Goal: Task Accomplishment & Management: Complete application form

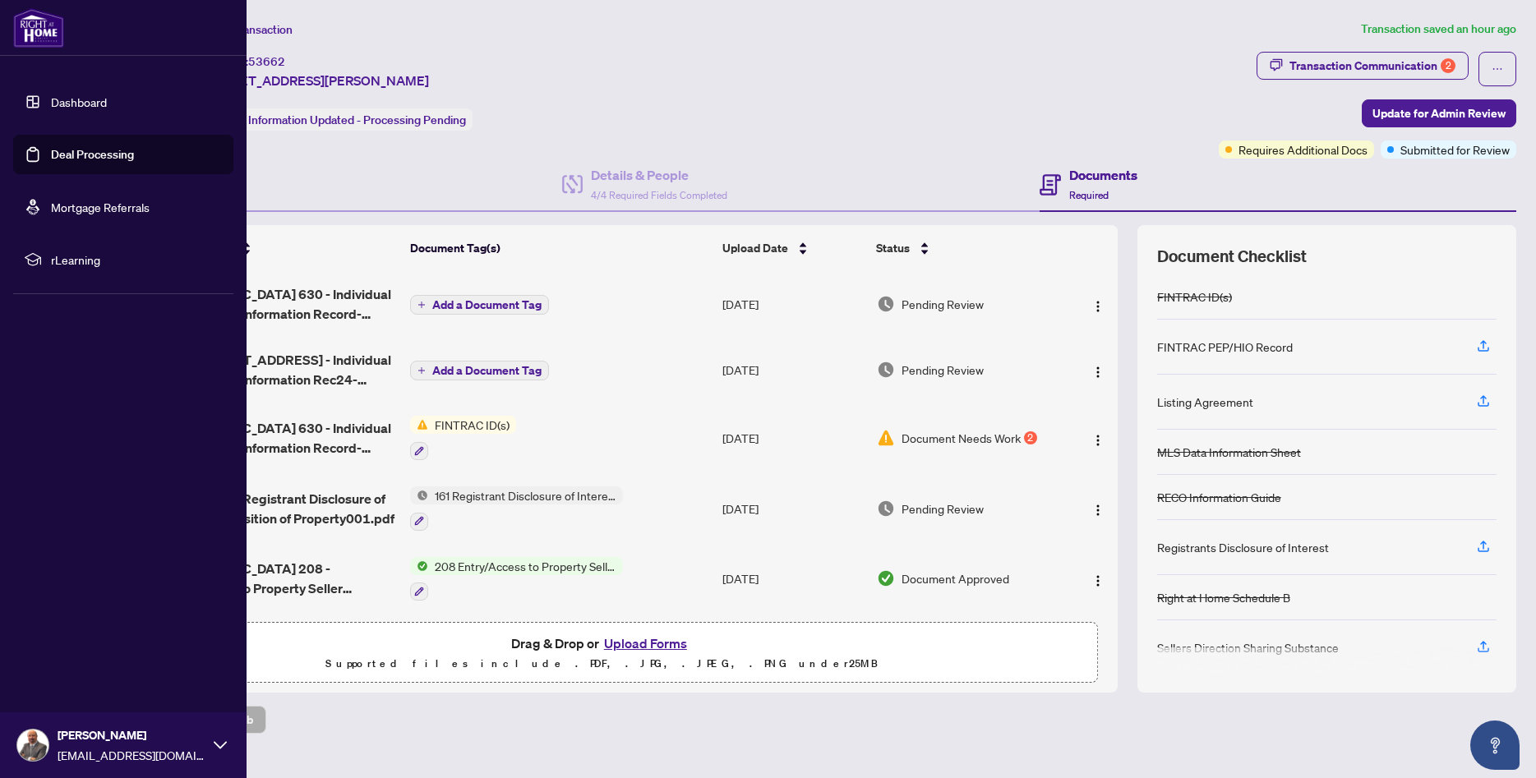
click at [51, 150] on link "Deal Processing" at bounding box center [92, 154] width 83 height 15
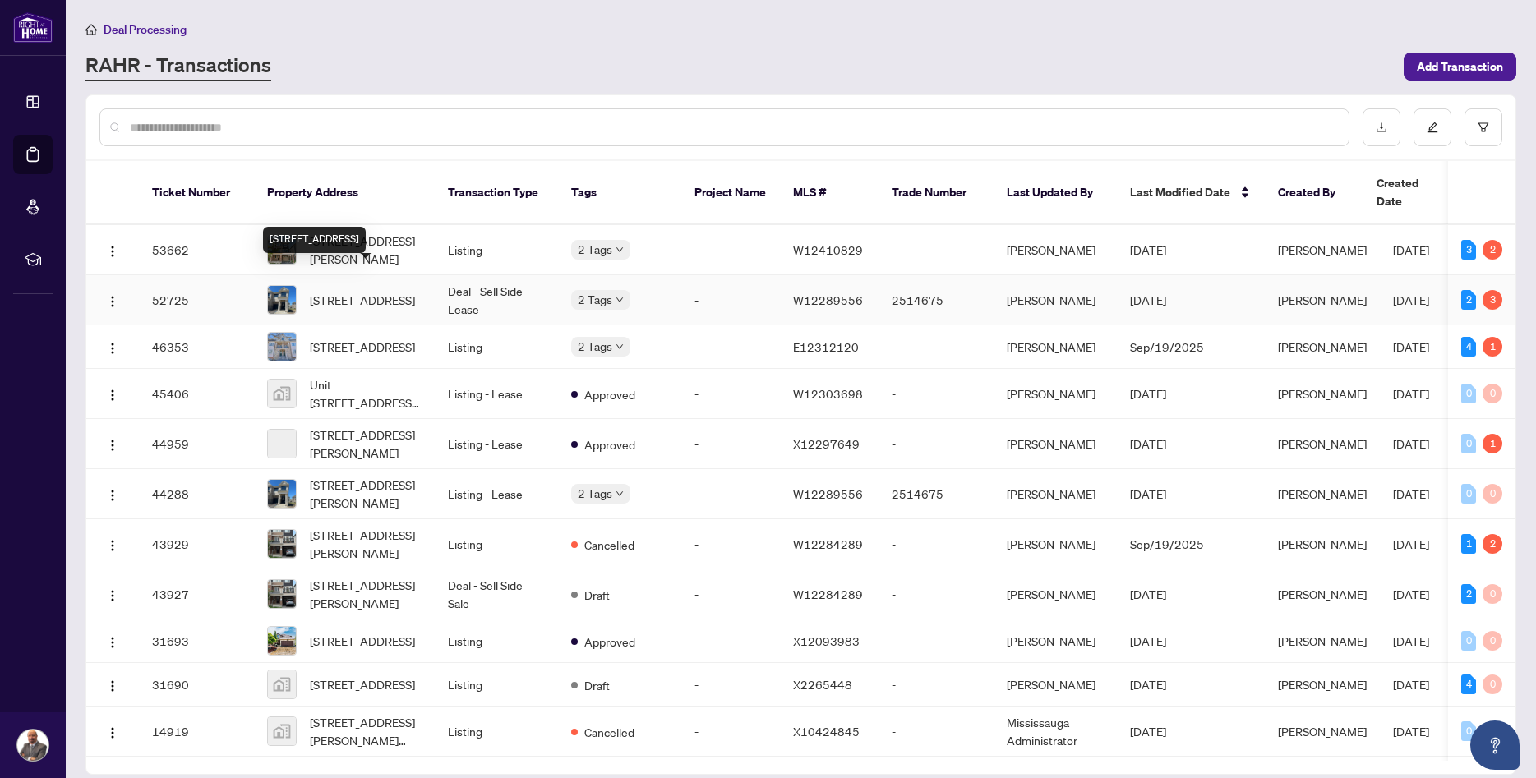
click at [324, 291] on span "[STREET_ADDRESS]" at bounding box center [362, 300] width 105 height 18
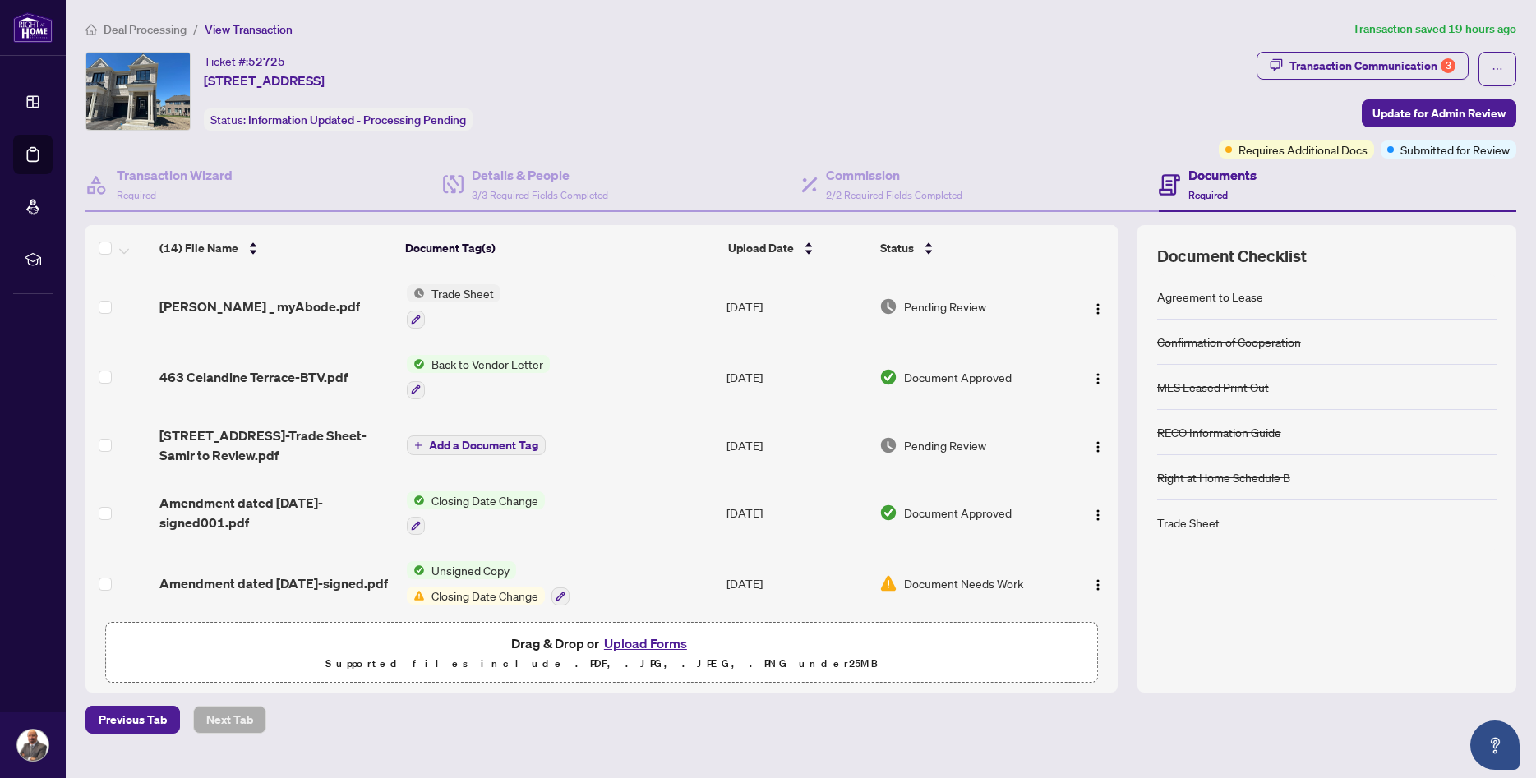
click at [658, 641] on button "Upload Forms" at bounding box center [645, 643] width 93 height 21
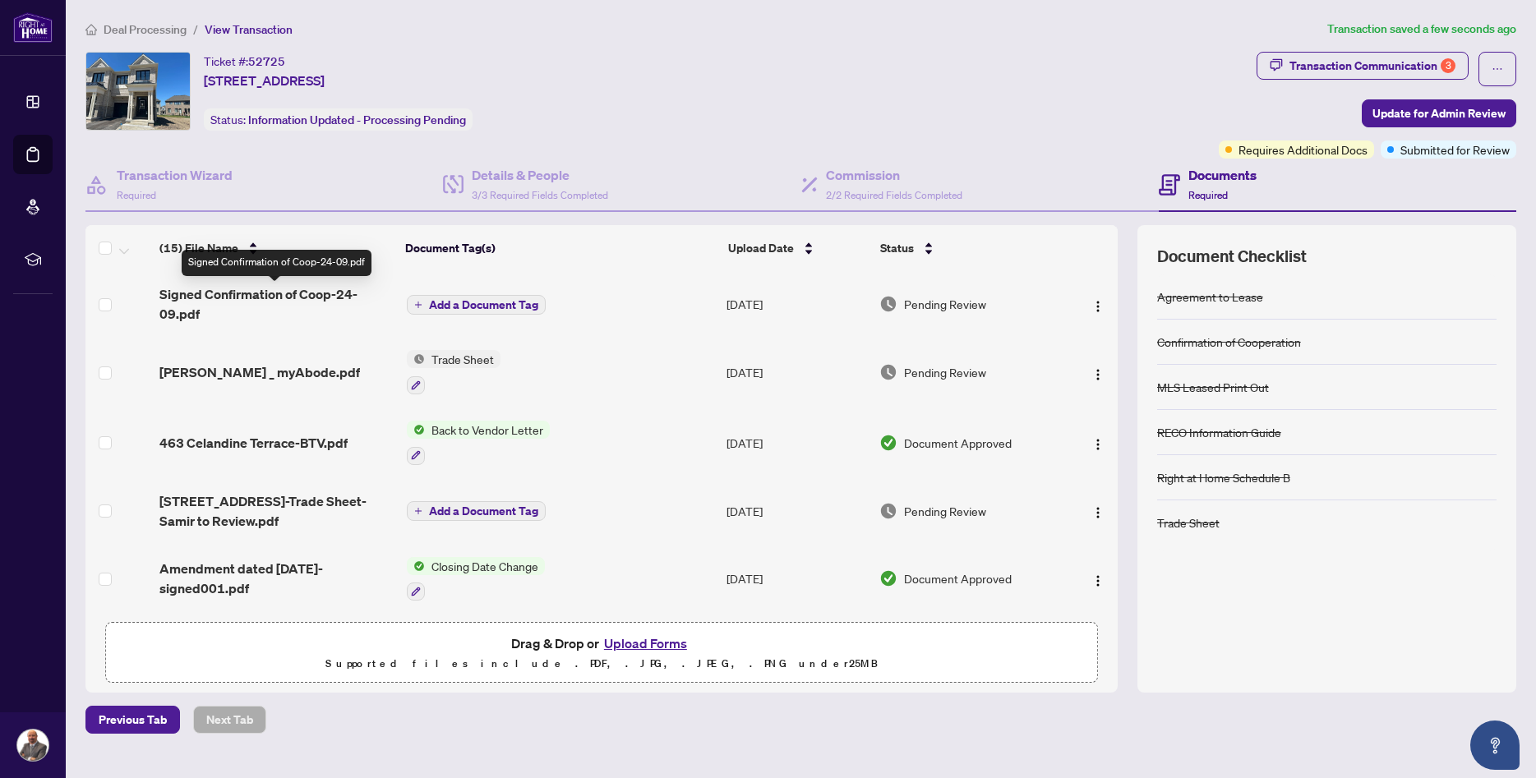
click at [303, 298] on span "Signed Confirmation of Coop-24-09.pdf" at bounding box center [276, 303] width 234 height 39
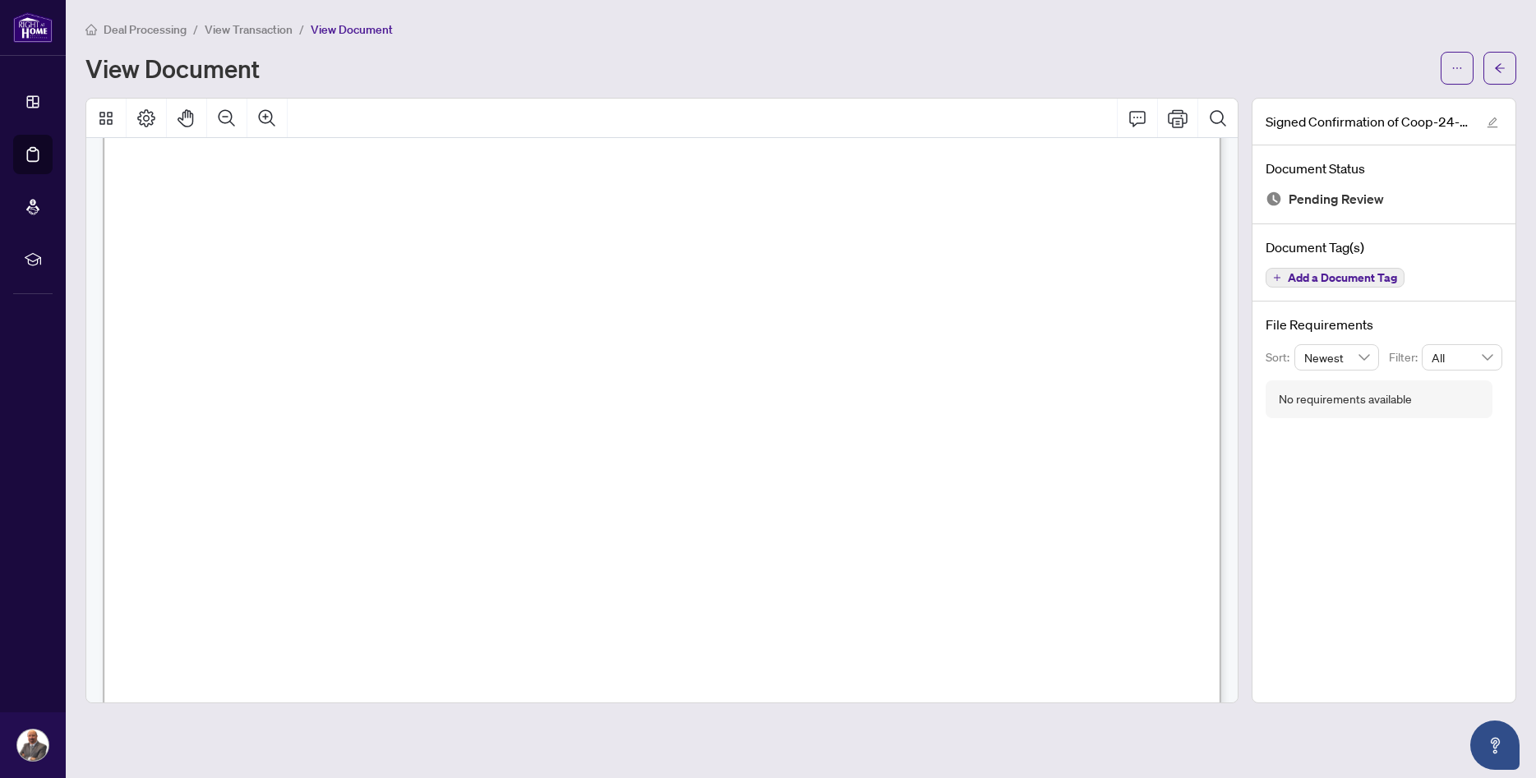
scroll to position [725, 0]
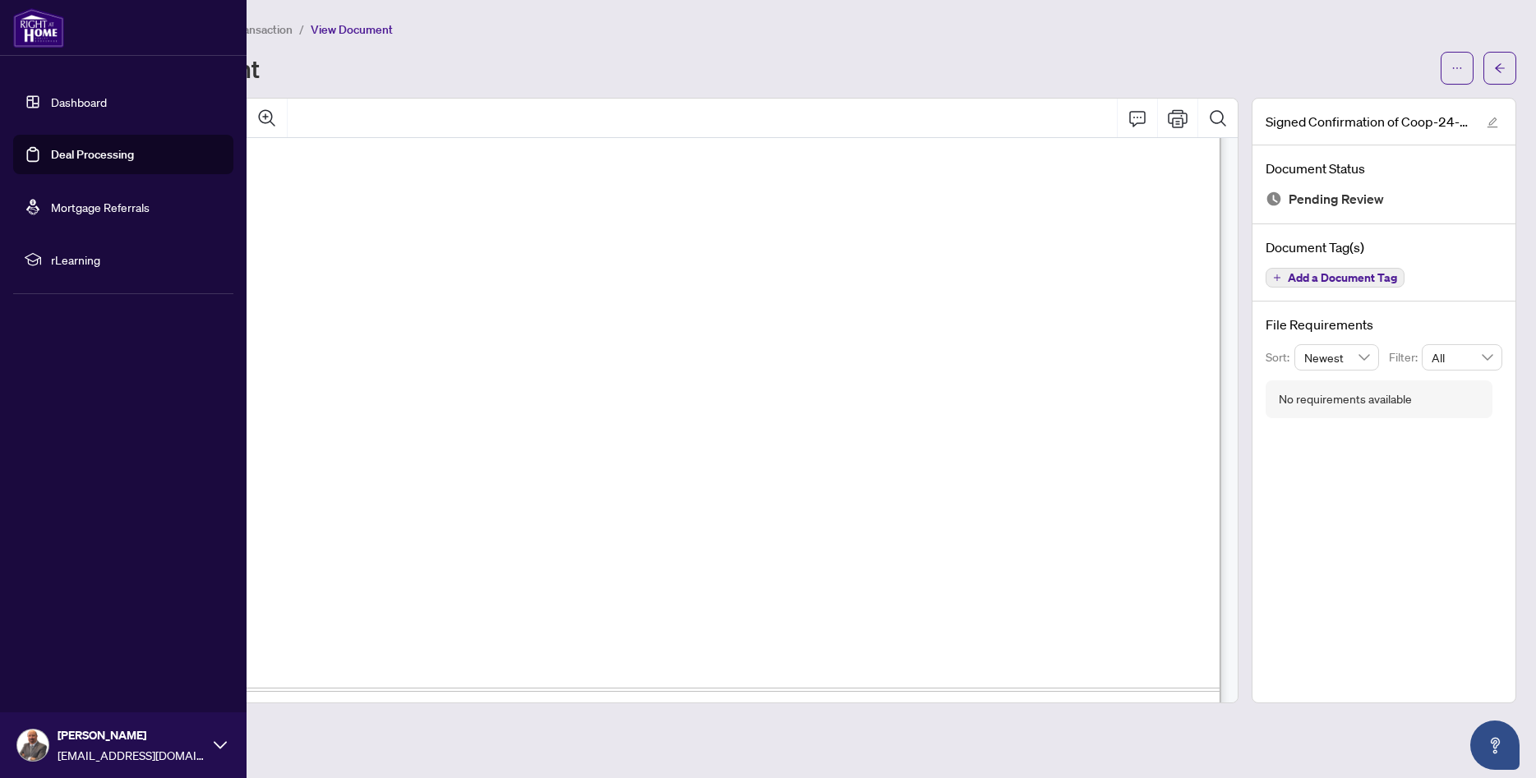
click at [87, 157] on link "Deal Processing" at bounding box center [92, 154] width 83 height 15
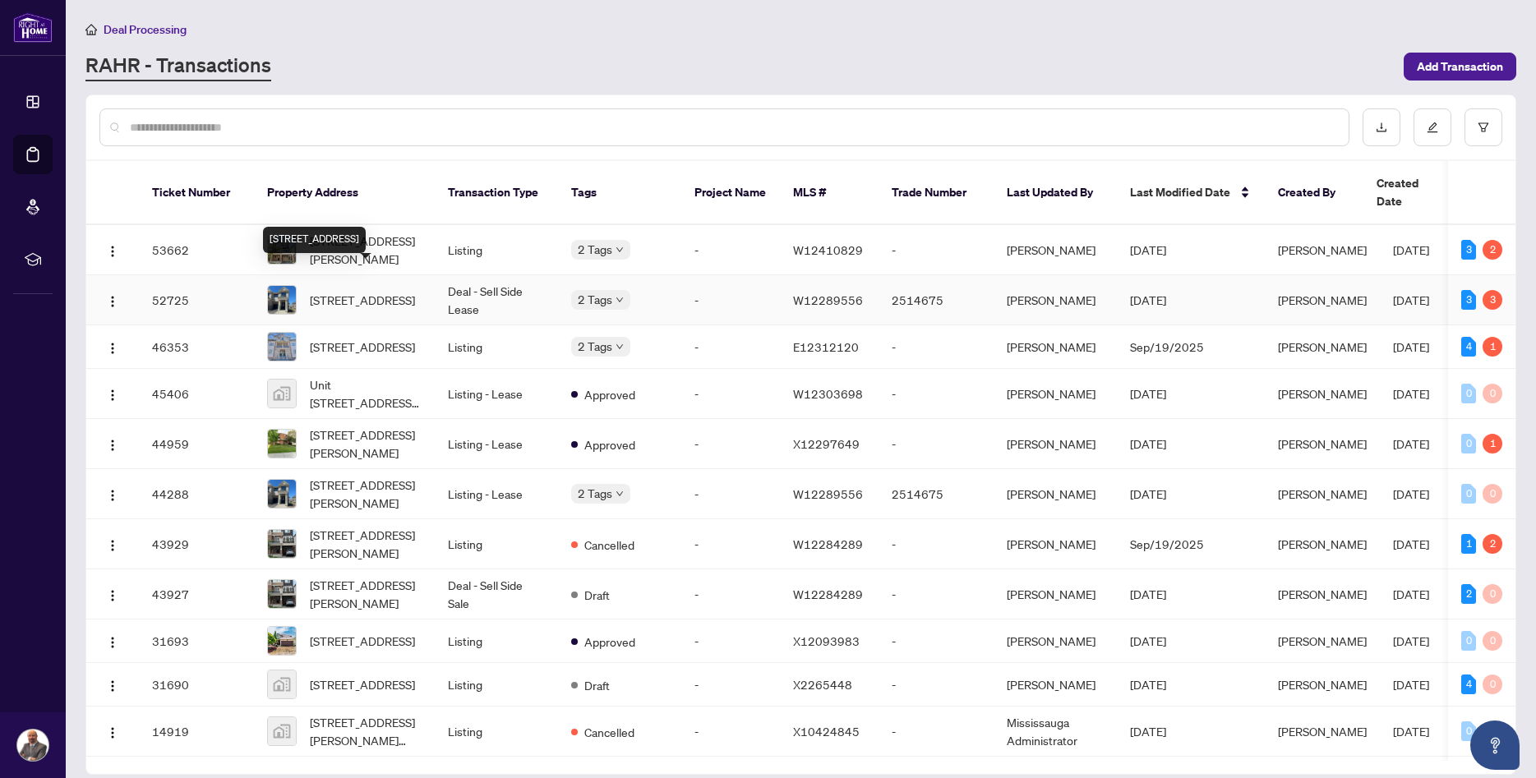
click at [364, 291] on span "[STREET_ADDRESS]" at bounding box center [362, 300] width 105 height 18
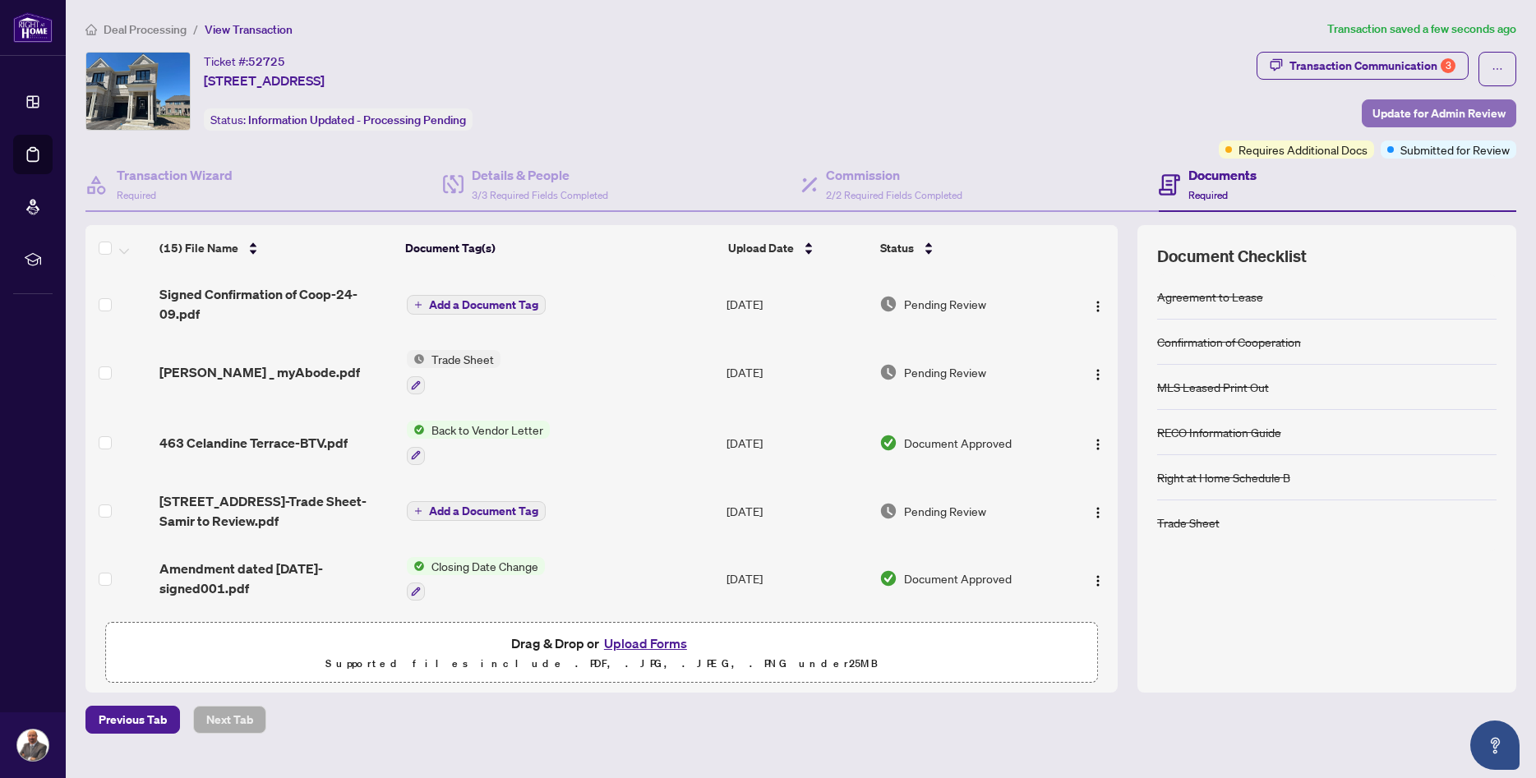
click at [1409, 104] on span "Update for Admin Review" at bounding box center [1438, 113] width 133 height 26
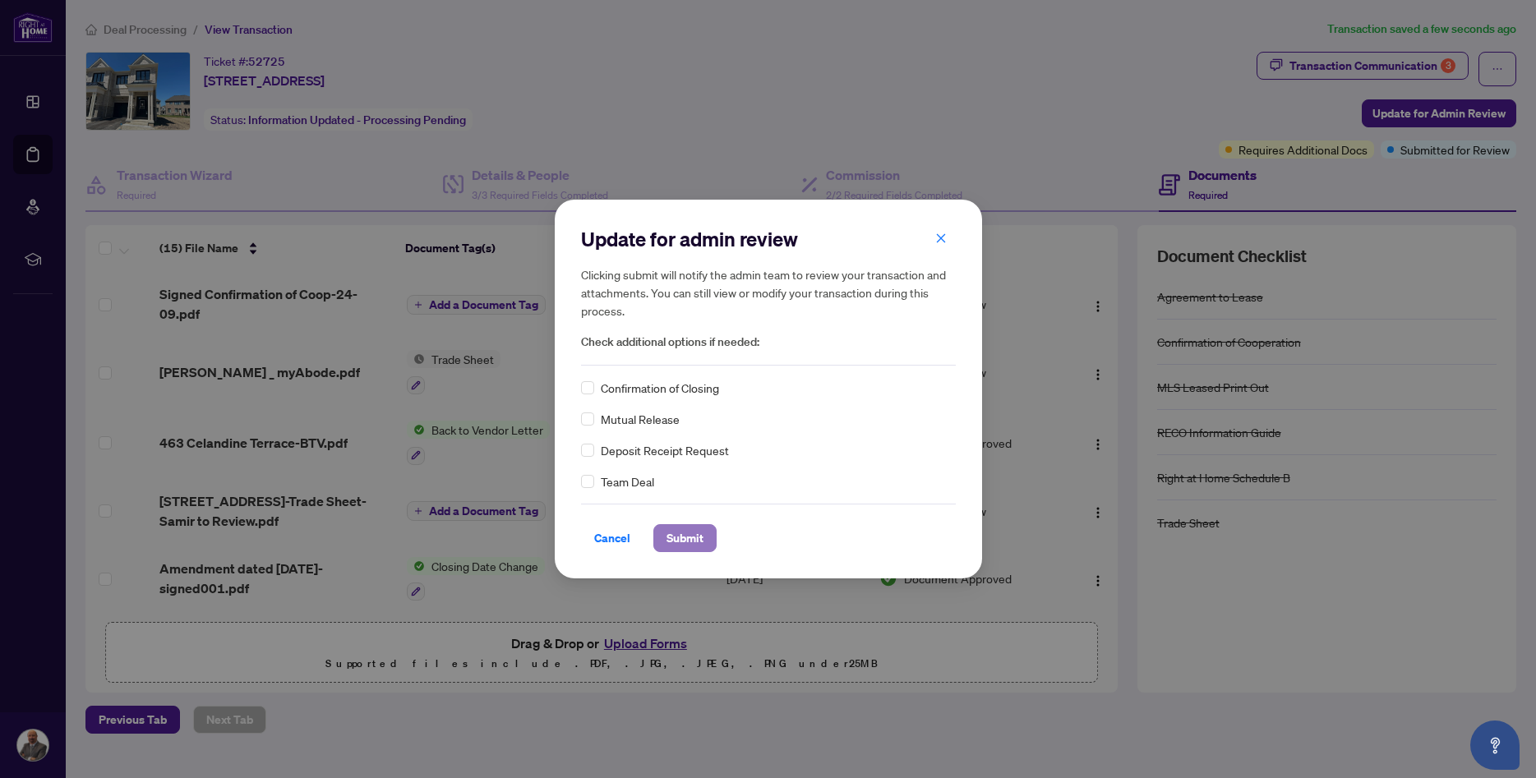
click at [680, 541] on span "Submit" at bounding box center [684, 538] width 37 height 26
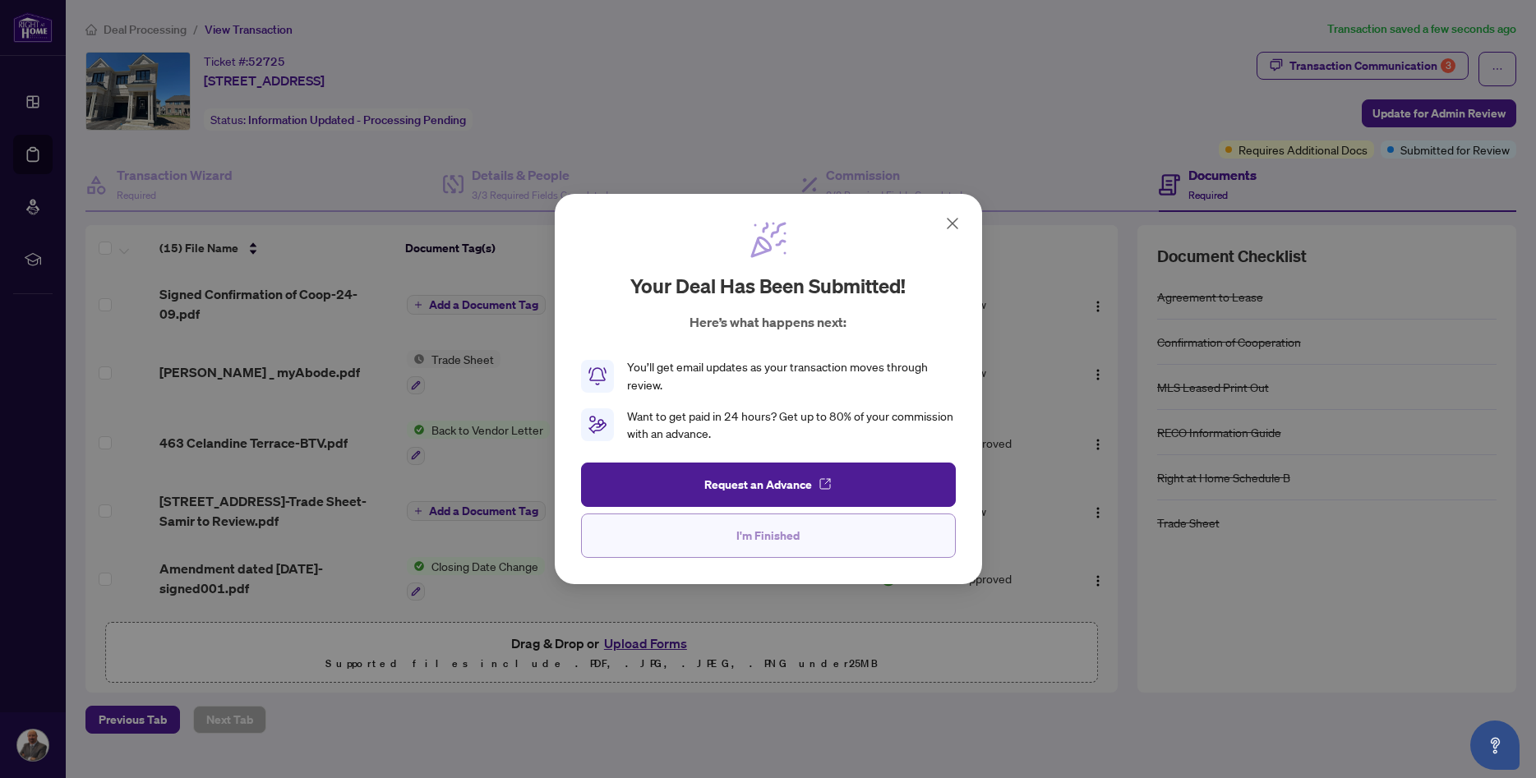
click at [780, 537] on span "I'm Finished" at bounding box center [767, 536] width 63 height 26
